Goal: Information Seeking & Learning: Learn about a topic

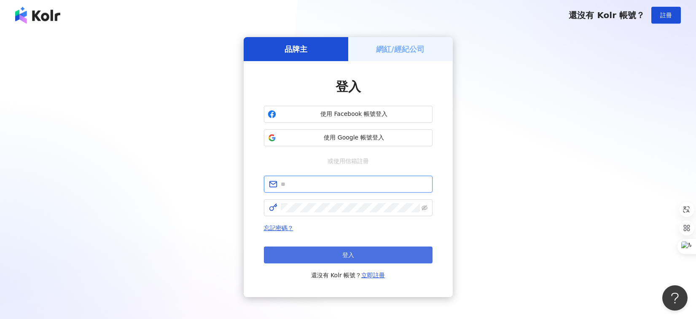
type input "**********"
click at [349, 255] on span "登入" at bounding box center [348, 255] width 12 height 7
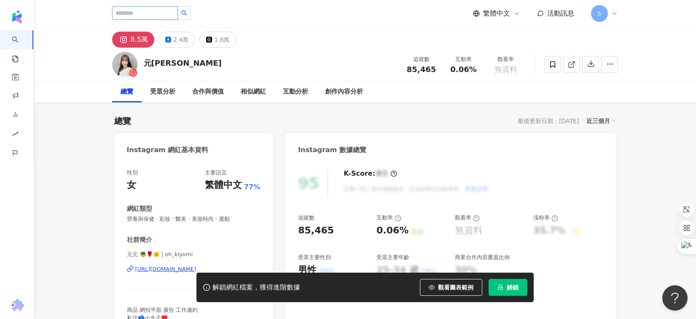
click at [172, 10] on input "search" at bounding box center [145, 12] width 66 height 13
type input "*"
type input "**"
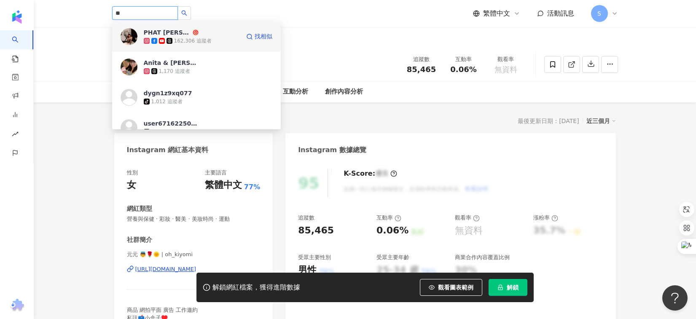
click at [201, 32] on div "PHAT G 恬寶 162,306 追蹤者" at bounding box center [192, 36] width 96 height 17
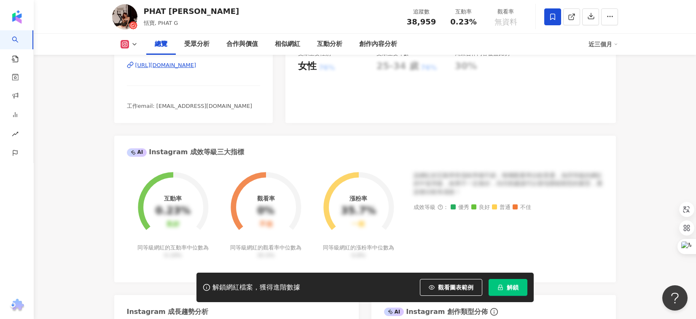
scroll to position [126, 0]
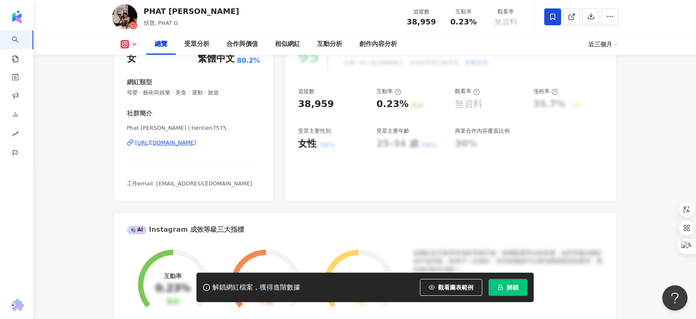
click at [134, 44] on icon at bounding box center [134, 44] width 7 height 7
click at [134, 75] on button "Facebook" at bounding box center [142, 79] width 51 height 12
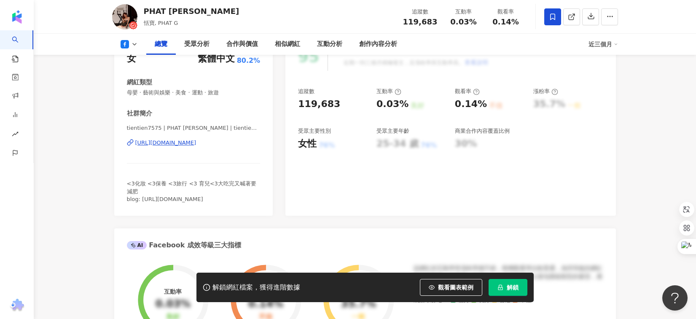
scroll to position [84, 0]
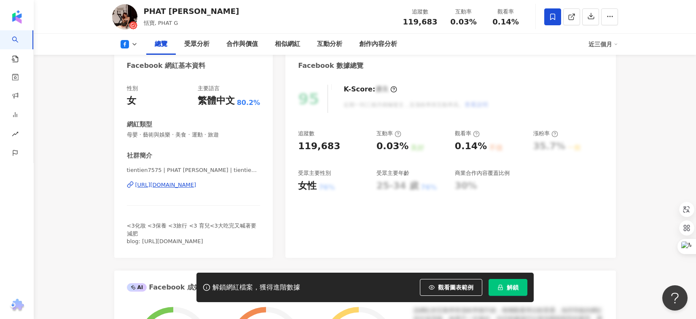
click at [436, 223] on div "95 K-Score : 優良 近期一到三個月積極發文，且漲粉率與互動率高。 查看說明 追蹤數 119,683 互動率 0.03% 良好 觀看率 0.14% …" at bounding box center [450, 167] width 330 height 182
click at [126, 41] on icon at bounding box center [125, 44] width 8 height 8
click at [136, 63] on button "Instagram" at bounding box center [142, 60] width 51 height 12
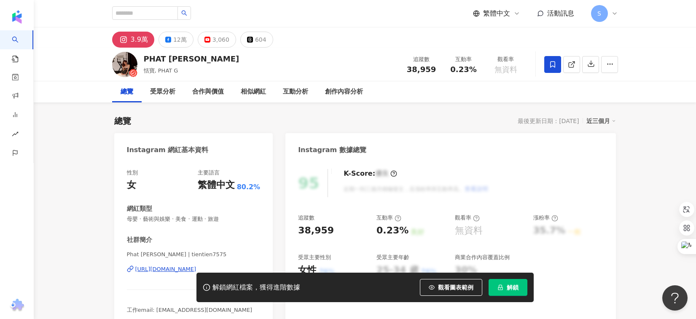
click at [128, 94] on div "總覽" at bounding box center [127, 92] width 13 height 10
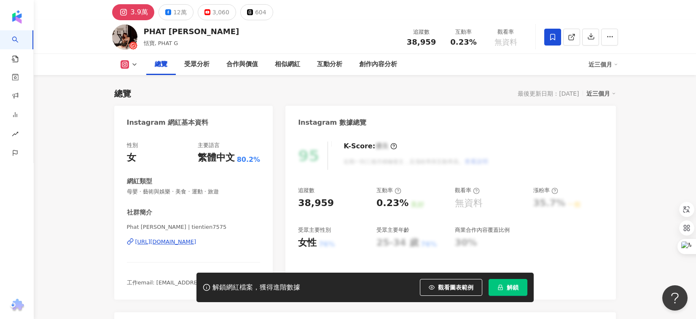
scroll to position [42, 0]
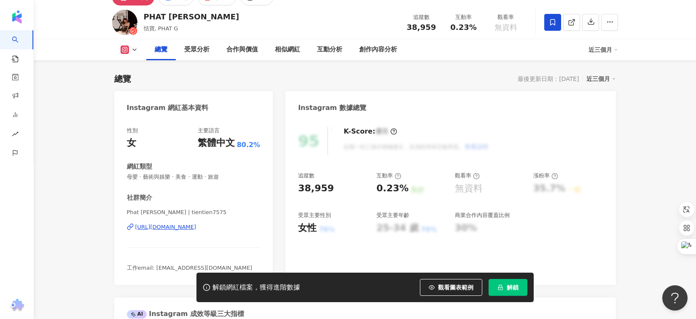
click at [129, 52] on button at bounding box center [129, 50] width 34 height 8
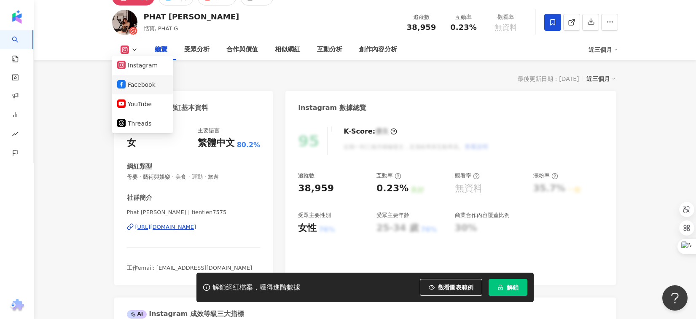
click at [137, 79] on button "Facebook" at bounding box center [142, 85] width 51 height 12
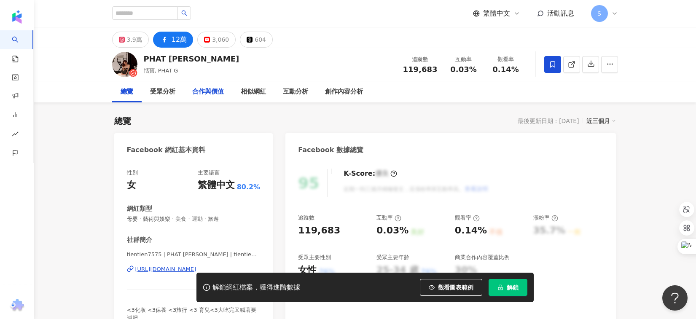
click at [202, 93] on div "合作與價值" at bounding box center [208, 92] width 32 height 10
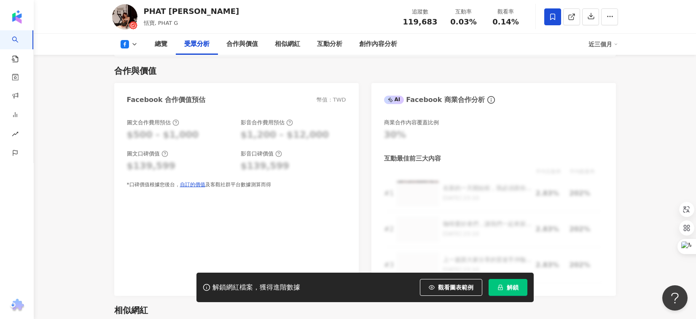
scroll to position [861, 0]
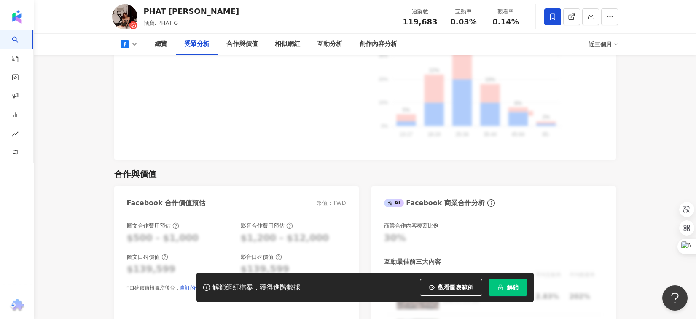
click at [129, 45] on button at bounding box center [129, 44] width 34 height 8
click at [134, 63] on button "Instagram" at bounding box center [142, 60] width 51 height 12
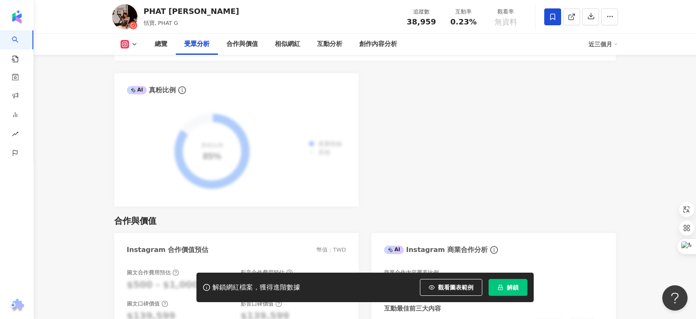
scroll to position [1148, 0]
